Goal: Task Accomplishment & Management: Manage account settings

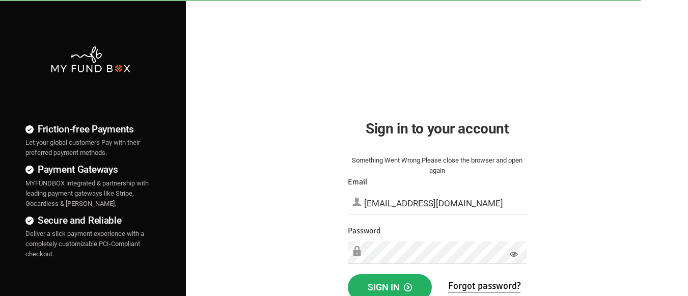
click at [389, 285] on span "Sign in" at bounding box center [390, 287] width 44 height 11
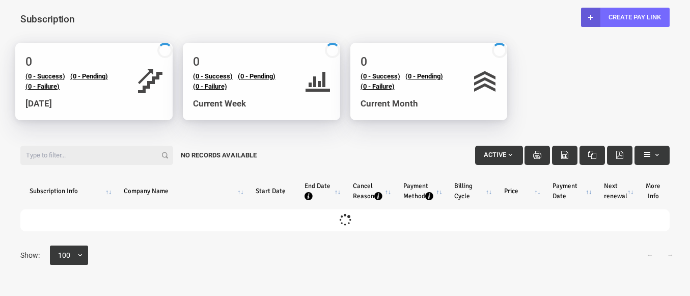
select select "100"
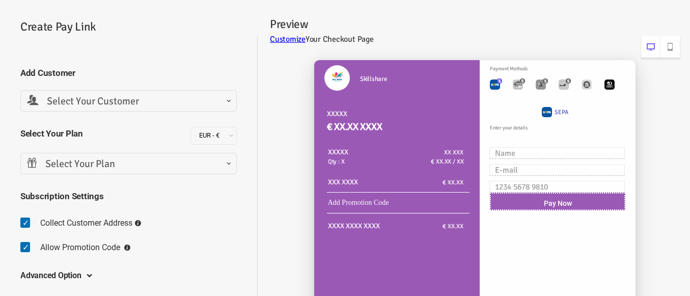
click at [27, 109] on span at bounding box center [27, 109] width 0 height 0
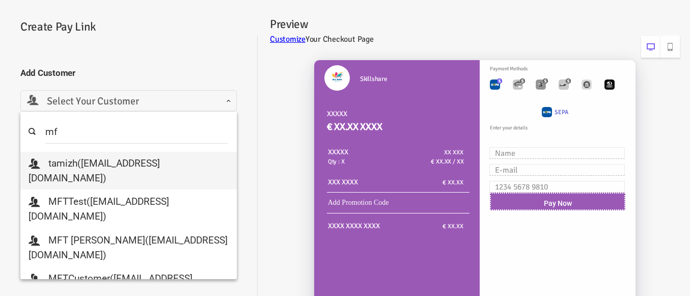
type input "mft"
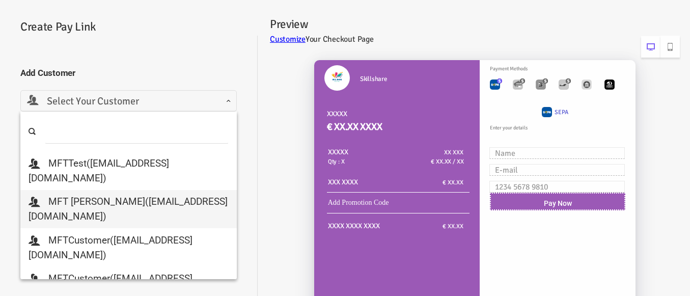
click at [286, 162] on div "Skillshare XXXXX € XX.XX XXXX XXXXX Qty : X XX XXX € XX.XX / XX XXX XXXX € XX.XX" at bounding box center [469, 229] width 422 height 359
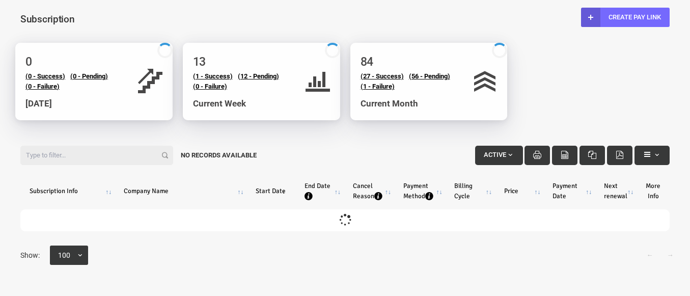
select select "100"
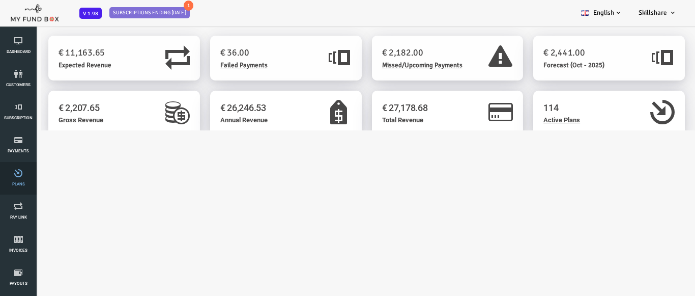
click at [20, 175] on icon at bounding box center [18, 173] width 31 height 8
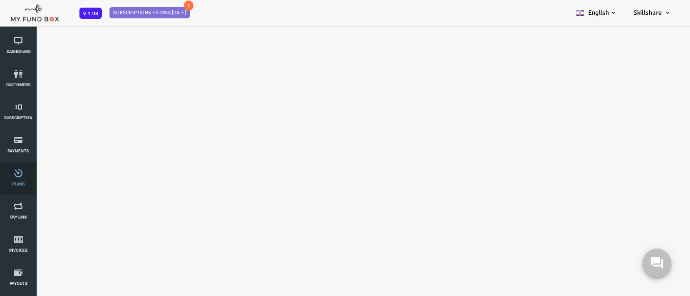
select select "100"
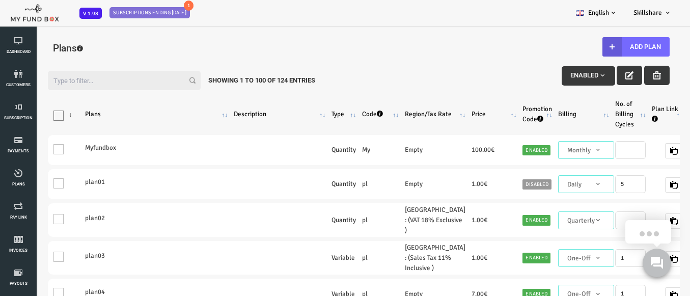
click at [106, 82] on input "Filter:" at bounding box center [96, 80] width 153 height 19
paste input "MFT_Plan2_m1"
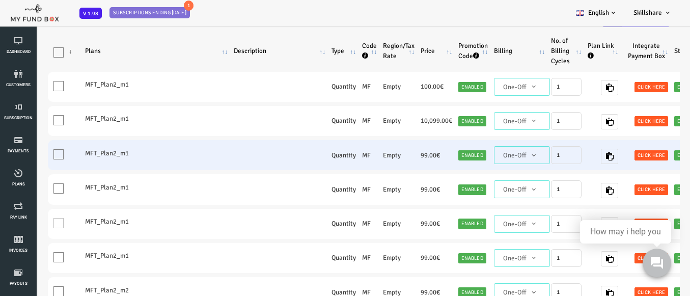
scroll to position [51, 0]
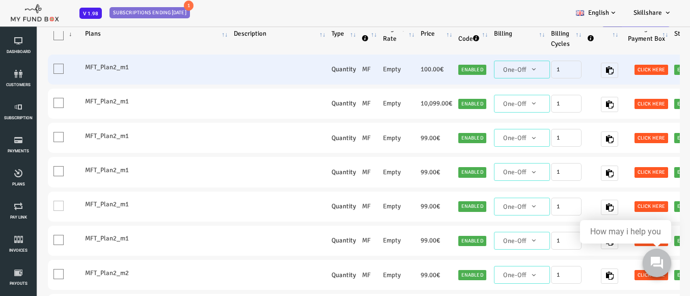
type input "MFT_Plan2_m"
drag, startPoint x: 59, startPoint y: 68, endPoint x: 106, endPoint y: 70, distance: 47.4
click at [106, 70] on label "MFT_Plan2_m1" at bounding box center [129, 67] width 143 height 10
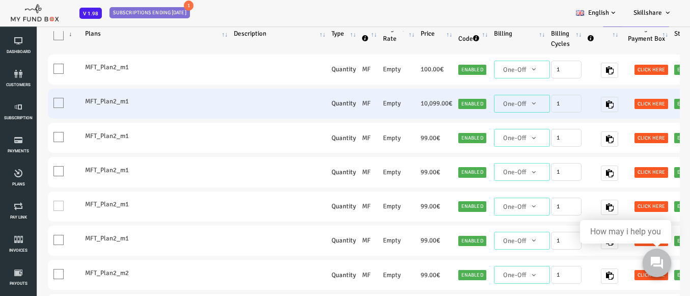
drag, startPoint x: 58, startPoint y: 103, endPoint x: 100, endPoint y: 104, distance: 42.3
click at [100, 104] on label "MFT_Plan2_m1" at bounding box center [129, 101] width 143 height 10
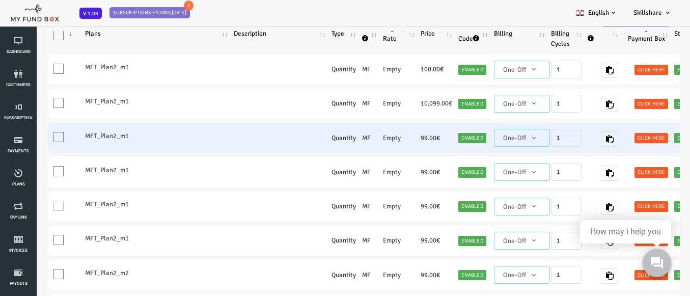
scroll to position [0, 0]
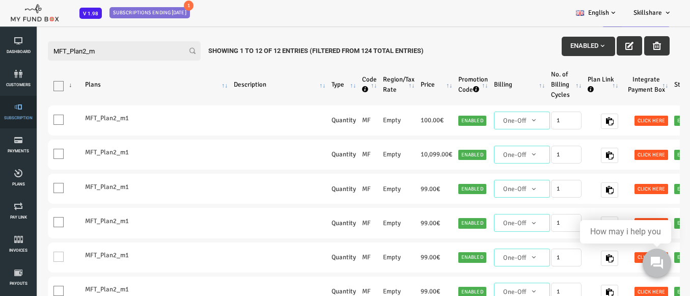
click at [13, 113] on link "Subscription" at bounding box center [18, 112] width 31 height 33
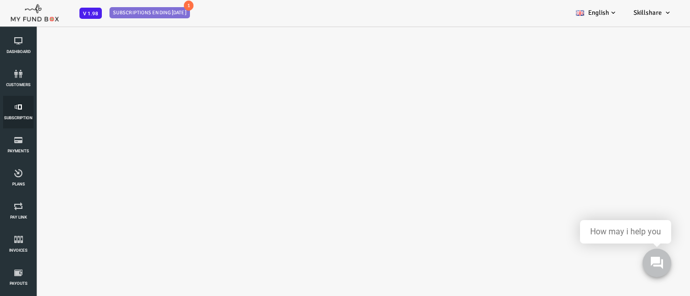
select select "100"
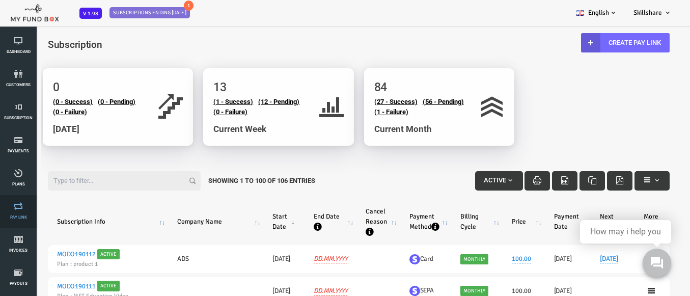
click at [17, 209] on icon at bounding box center [18, 206] width 31 height 8
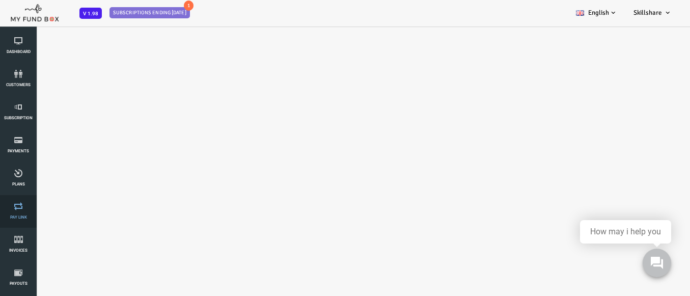
select select "100"
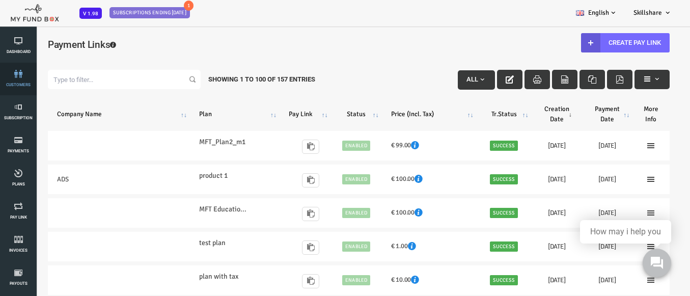
click at [20, 77] on icon at bounding box center [18, 74] width 31 height 8
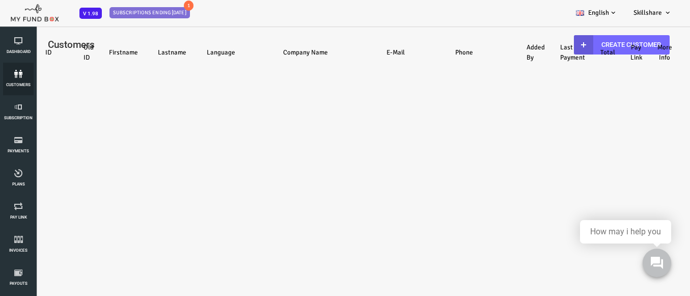
select select "100"
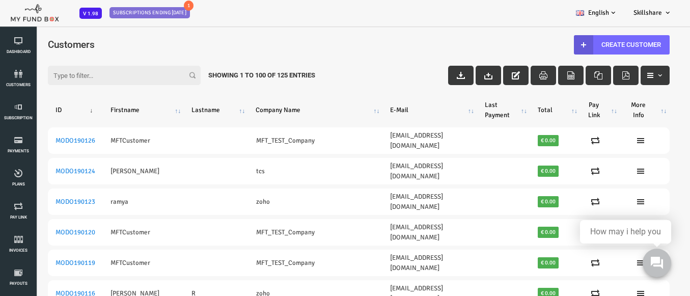
click at [106, 77] on input "Filter:" at bounding box center [96, 75] width 153 height 19
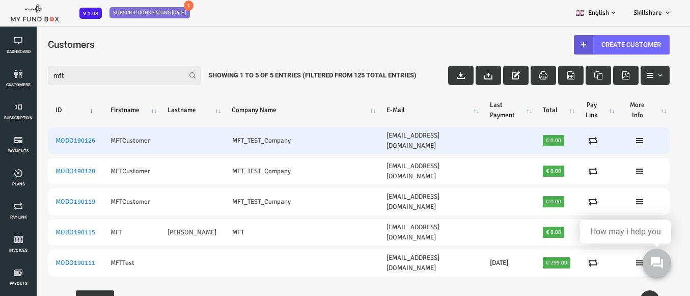
type input "mft"
drag, startPoint x: 264, startPoint y: 138, endPoint x: 195, endPoint y: 140, distance: 68.8
click at [196, 140] on td "MFT_TEST_Company" at bounding box center [273, 140] width 155 height 26
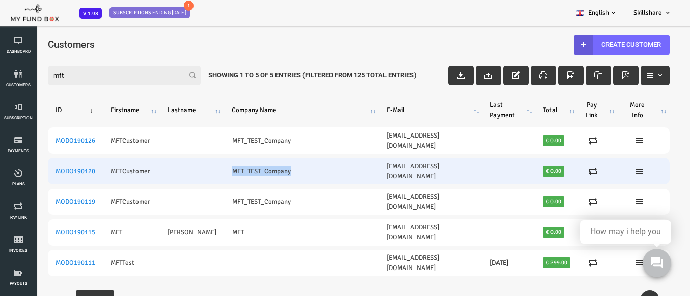
drag, startPoint x: 197, startPoint y: 157, endPoint x: 256, endPoint y: 161, distance: 58.6
click at [256, 161] on td "MFT_TEST_Company" at bounding box center [273, 171] width 155 height 26
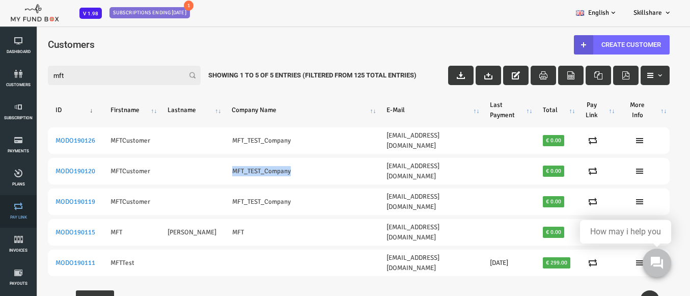
click at [29, 195] on link "Pay Link" at bounding box center [18, 211] width 31 height 33
click at [0, 0] on span "Plans" at bounding box center [0, 0] width 0 height 0
click at [18, 44] on icon at bounding box center [18, 41] width 31 height 8
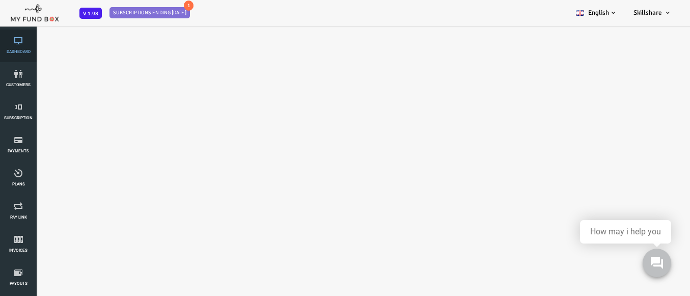
select select "100"
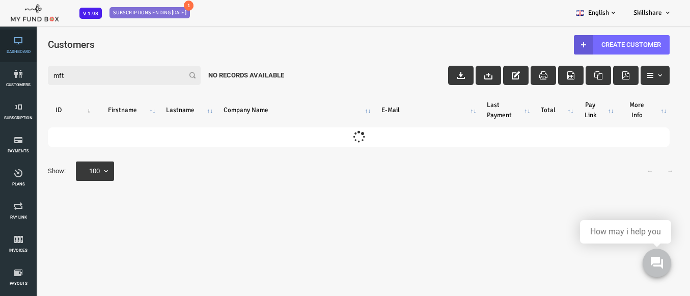
click at [19, 44] on icon at bounding box center [18, 41] width 31 height 8
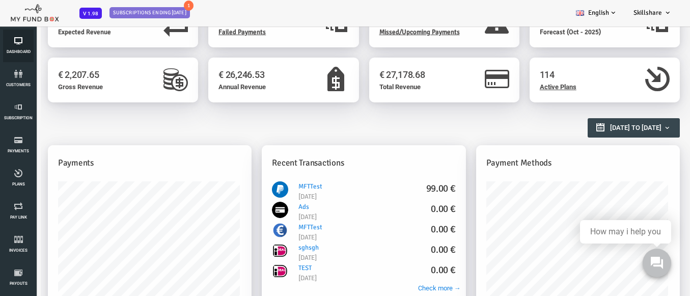
scroll to position [51, 0]
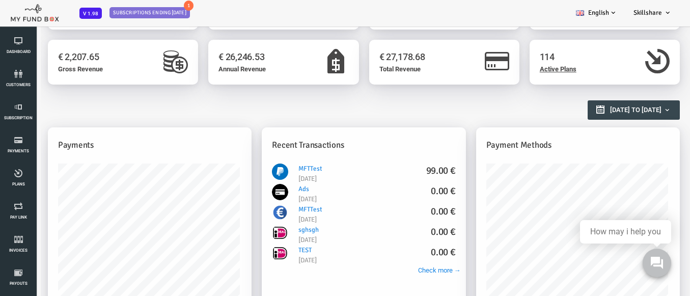
drag, startPoint x: 339, startPoint y: 181, endPoint x: 243, endPoint y: 171, distance: 96.3
click at [244, 171] on li "MFTTest 99.00 € [DATE]" at bounding box center [335, 173] width 183 height 20
click at [389, 155] on div "Recent Transactions" at bounding box center [336, 145] width 204 height 36
click at [29, 250] on link "Invoices" at bounding box center [18, 244] width 31 height 33
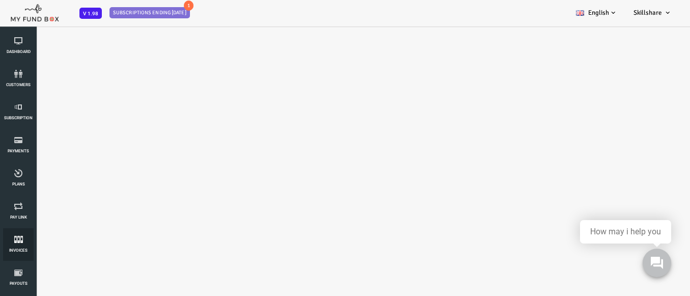
select select "100"
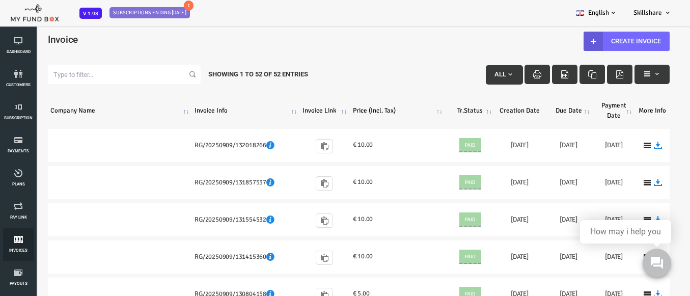
scroll to position [0, 0]
drag, startPoint x: 46, startPoint y: 139, endPoint x: 82, endPoint y: 114, distance: 44.5
drag, startPoint x: 84, startPoint y: 114, endPoint x: 20, endPoint y: 111, distance: 63.7
click at [20, 111] on th "Company Name" at bounding box center [92, 110] width 144 height 29
click at [19, 79] on link "customers" at bounding box center [18, 79] width 31 height 33
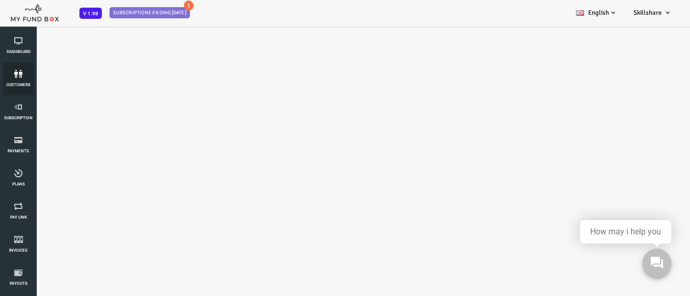
select select "100"
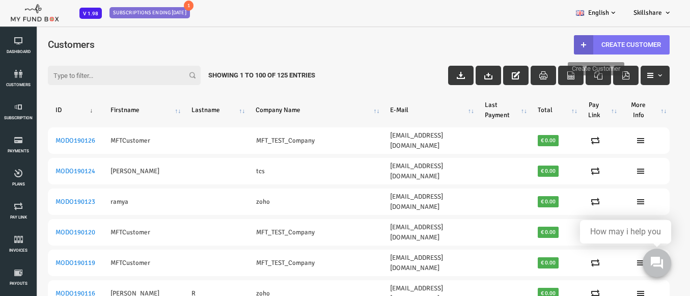
click at [585, 47] on link "Create Customer" at bounding box center [594, 44] width 96 height 19
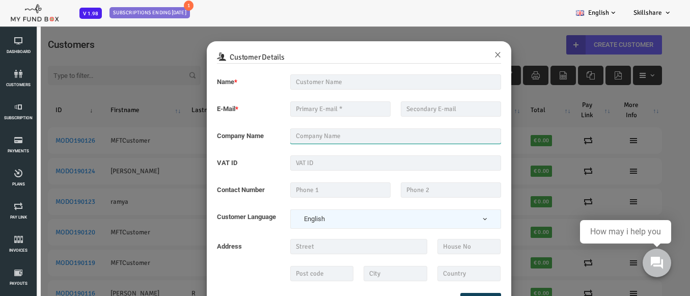
click at [303, 136] on input "text" at bounding box center [368, 135] width 211 height 15
click at [467, 52] on button "×" at bounding box center [470, 53] width 7 height 13
